Goal: Check status: Check status

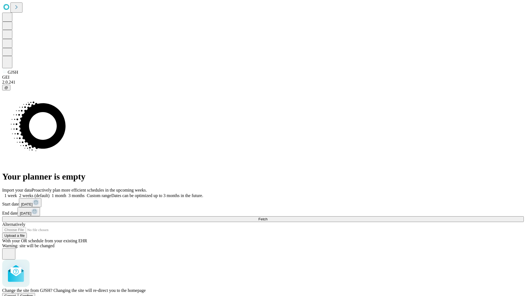
click at [33, 294] on span "Confirm" at bounding box center [26, 296] width 13 height 4
click at [17, 193] on label "1 week" at bounding box center [9, 195] width 15 height 5
click at [267, 217] on span "Fetch" at bounding box center [262, 219] width 9 height 4
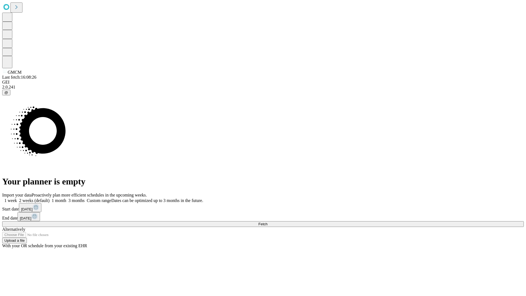
click at [17, 198] on label "1 week" at bounding box center [9, 200] width 15 height 5
click at [267, 222] on span "Fetch" at bounding box center [262, 224] width 9 height 4
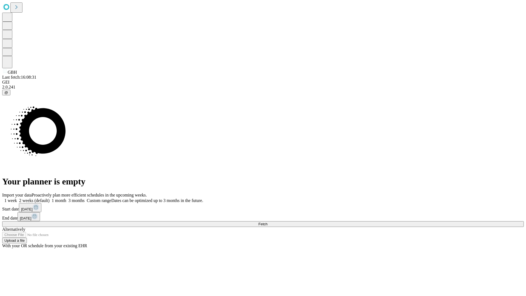
click at [267, 222] on span "Fetch" at bounding box center [262, 224] width 9 height 4
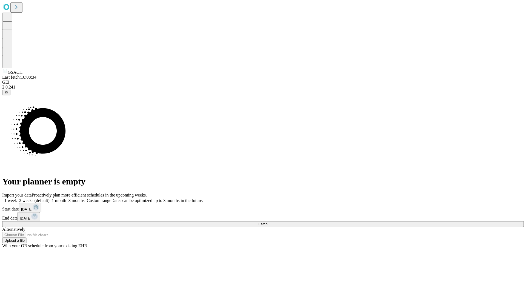
click at [17, 198] on label "1 week" at bounding box center [9, 200] width 15 height 5
click at [267, 222] on span "Fetch" at bounding box center [262, 224] width 9 height 4
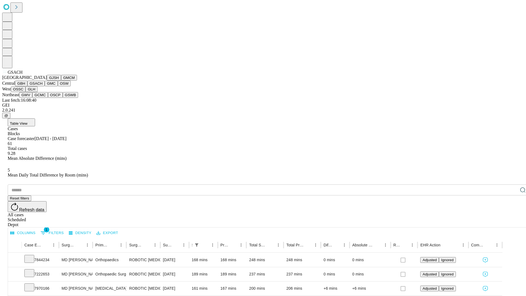
click at [45, 86] on button "GMC" at bounding box center [51, 84] width 13 height 6
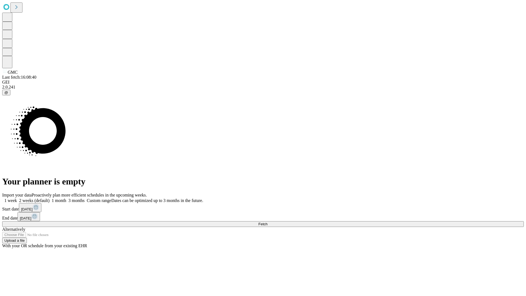
click at [17, 198] on label "1 week" at bounding box center [9, 200] width 15 height 5
click at [267, 222] on span "Fetch" at bounding box center [262, 224] width 9 height 4
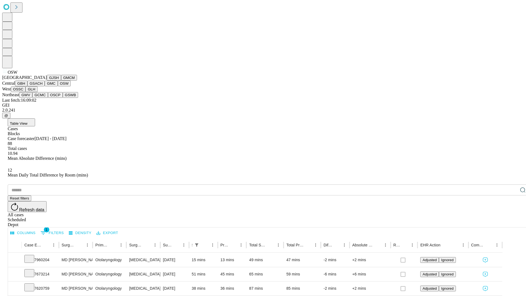
click at [26, 92] on button "OSSC" at bounding box center [18, 89] width 15 height 6
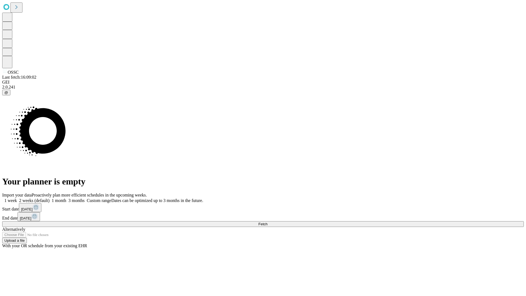
click at [17, 198] on label "1 week" at bounding box center [9, 200] width 15 height 5
click at [267, 222] on span "Fetch" at bounding box center [262, 224] width 9 height 4
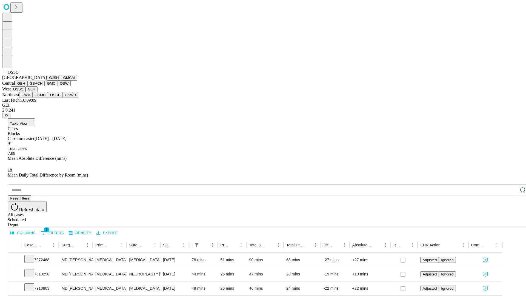
click at [37, 92] on button "GLH" at bounding box center [31, 89] width 12 height 6
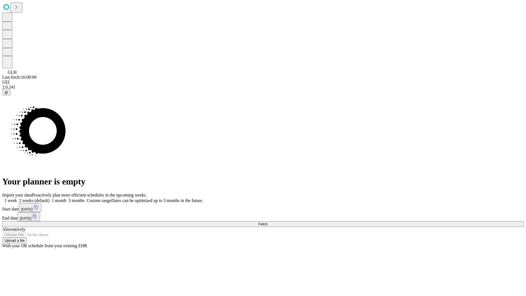
click at [17, 198] on label "1 week" at bounding box center [9, 200] width 15 height 5
click at [267, 222] on span "Fetch" at bounding box center [262, 224] width 9 height 4
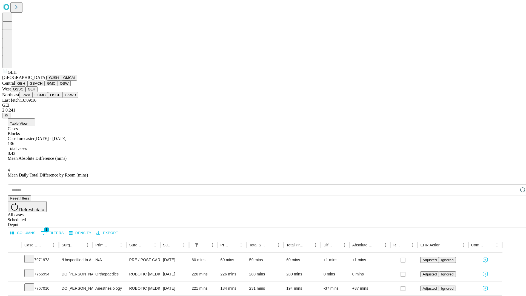
click at [32, 98] on button "GWV" at bounding box center [25, 95] width 13 height 6
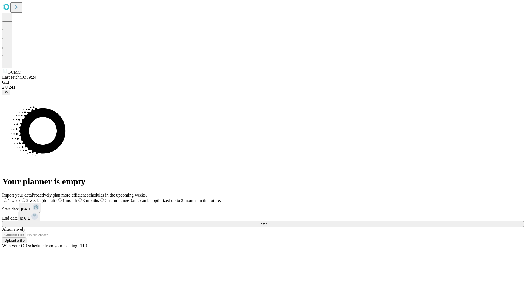
click at [21, 198] on label "1 week" at bounding box center [11, 200] width 18 height 5
click at [267, 222] on span "Fetch" at bounding box center [262, 224] width 9 height 4
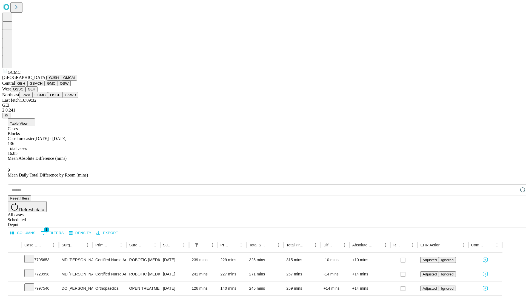
click at [48, 98] on button "OSCP" at bounding box center [55, 95] width 15 height 6
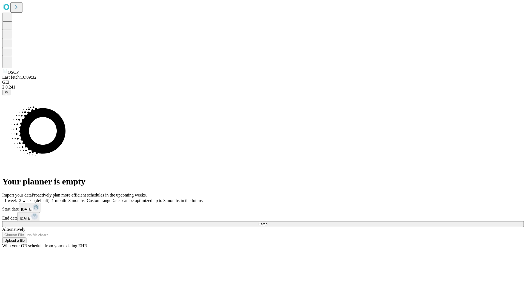
click at [17, 198] on label "1 week" at bounding box center [9, 200] width 15 height 5
click at [267, 222] on span "Fetch" at bounding box center [262, 224] width 9 height 4
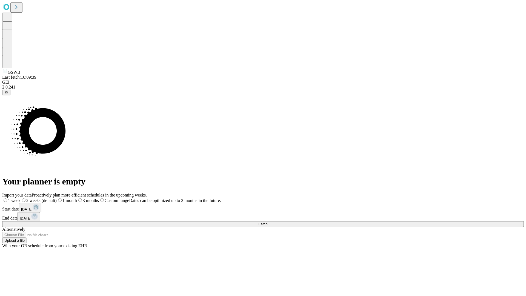
click at [267, 222] on span "Fetch" at bounding box center [262, 224] width 9 height 4
